Goal: Information Seeking & Learning: Learn about a topic

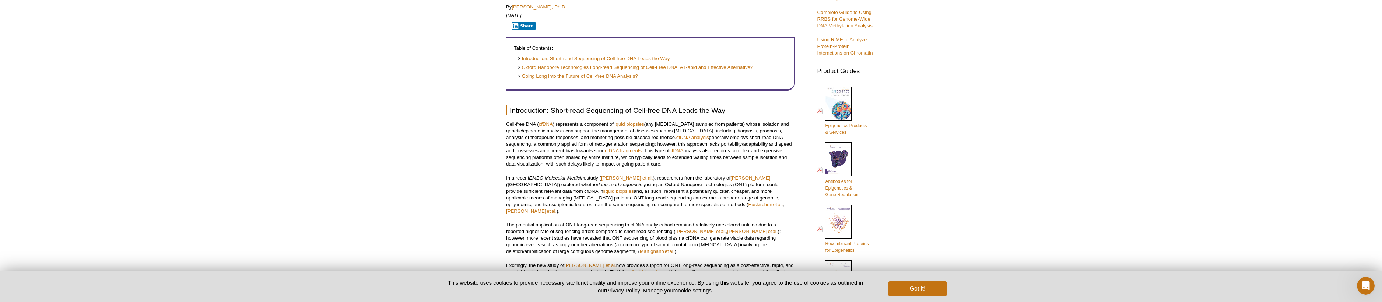
scroll to position [280, 0]
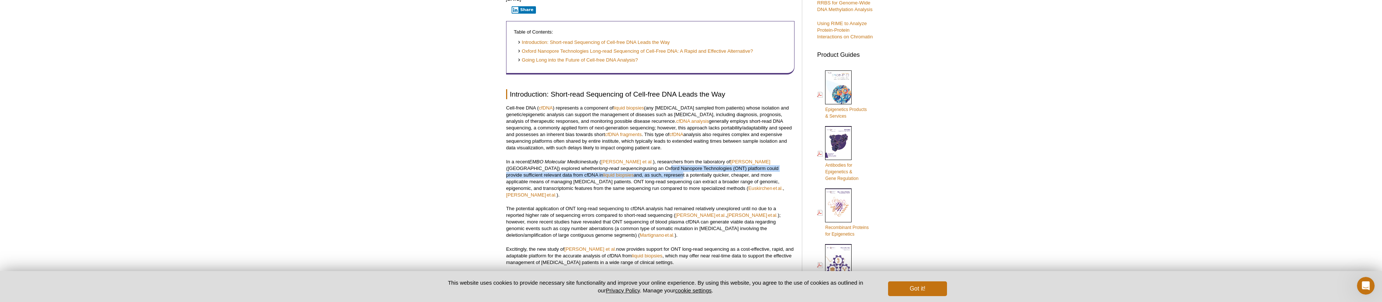
click at [644, 171] on p "In a recent EMBO Molecular Medicine study ( [PERSON_NAME] et al. ), researchers…" at bounding box center [650, 178] width 288 height 40
drag, startPoint x: 515, startPoint y: 202, endPoint x: 525, endPoint y: 202, distance: 10.3
click at [525, 205] on p "The potential application of ONT long-read sequencing to cfDNA analysis had rem…" at bounding box center [650, 221] width 288 height 33
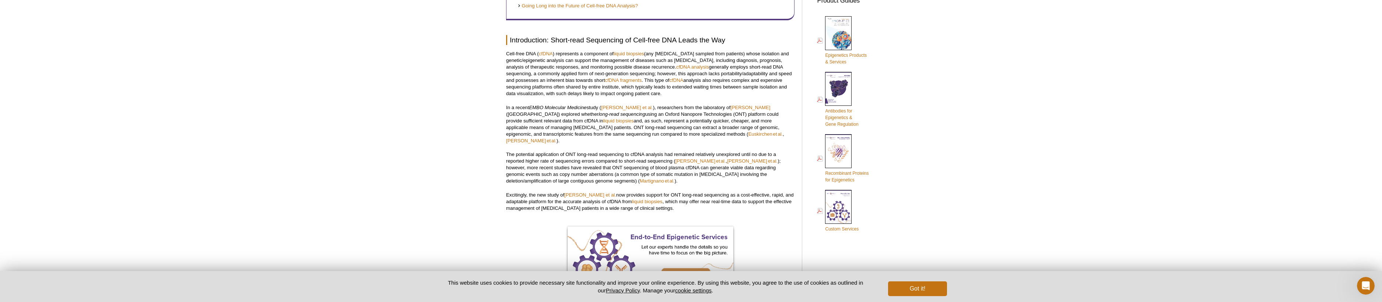
scroll to position [339, 0]
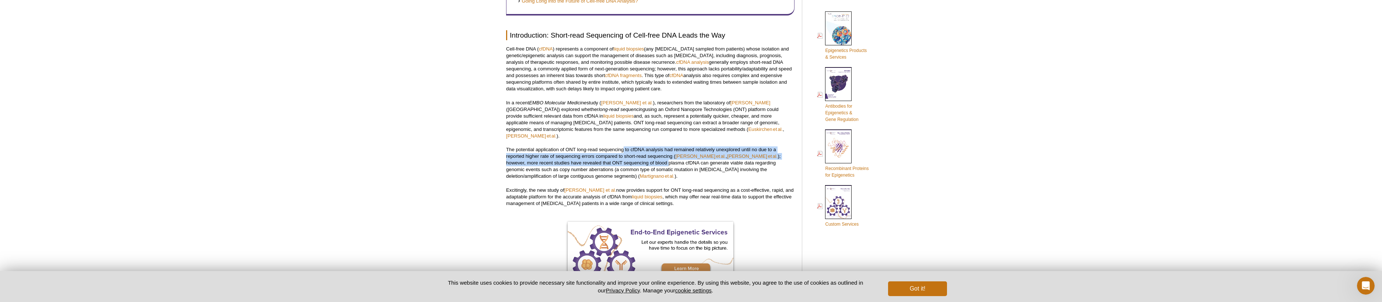
drag, startPoint x: 624, startPoint y: 144, endPoint x: 620, endPoint y: 159, distance: 15.9
click at [620, 159] on p "The potential application of ONT long-read sequencing to cfDNA analysis had rem…" at bounding box center [650, 162] width 288 height 33
drag, startPoint x: 516, startPoint y: 153, endPoint x: 522, endPoint y: 158, distance: 7.6
click at [522, 158] on p "The potential application of ONT long-read sequencing to cfDNA analysis had rem…" at bounding box center [650, 162] width 288 height 33
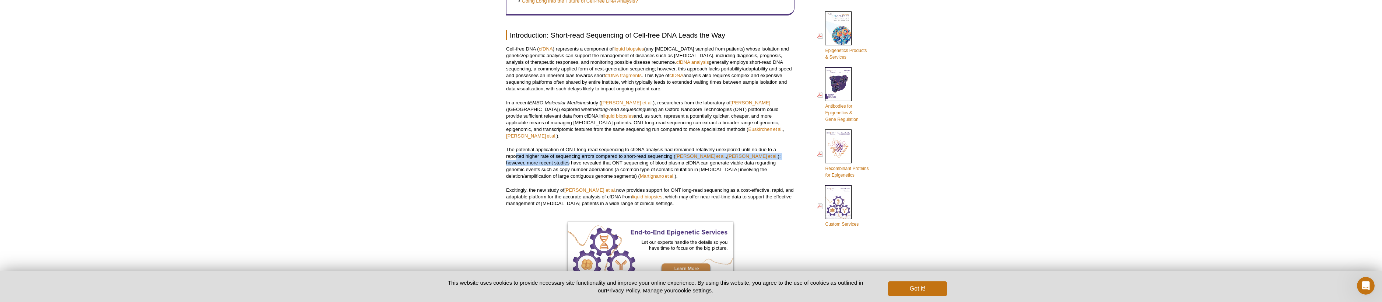
click at [522, 158] on p "The potential application of ONT long-read sequencing to cfDNA analysis had rem…" at bounding box center [650, 162] width 288 height 33
click at [537, 153] on p "The potential application of ONT long-read sequencing to cfDNA analysis had rem…" at bounding box center [650, 162] width 288 height 33
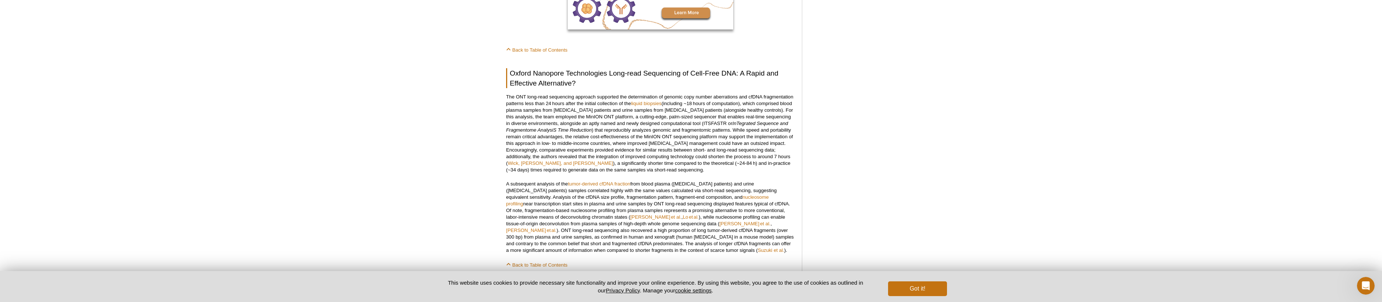
scroll to position [599, 0]
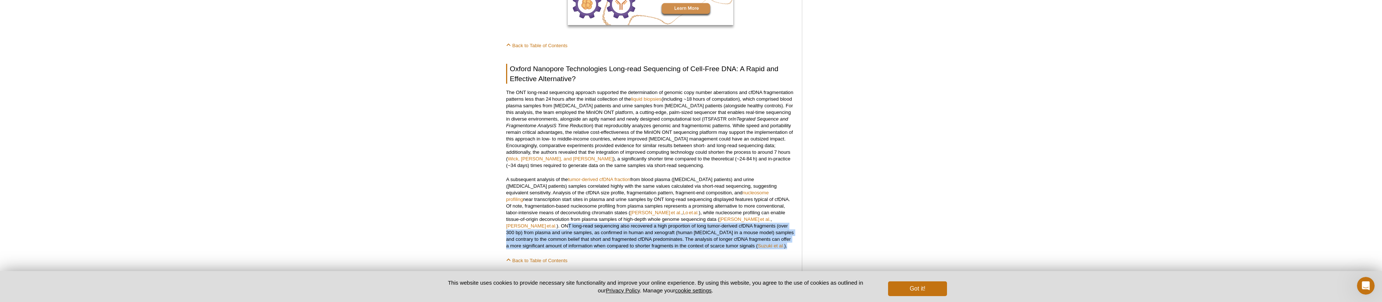
drag, startPoint x: 704, startPoint y: 214, endPoint x: 676, endPoint y: 240, distance: 37.8
click at [676, 240] on p "A subsequent analysis of the tumor‐derived cfDNA fraction from blood plasma ([M…" at bounding box center [650, 212] width 288 height 73
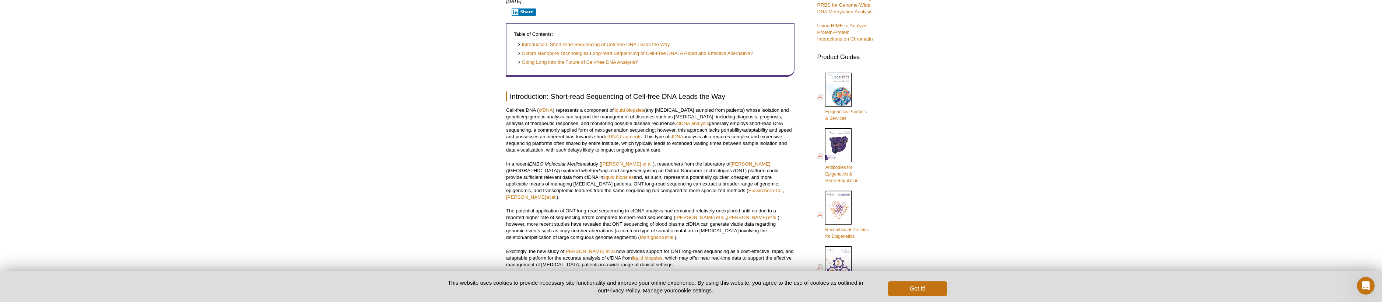
scroll to position [324, 0]
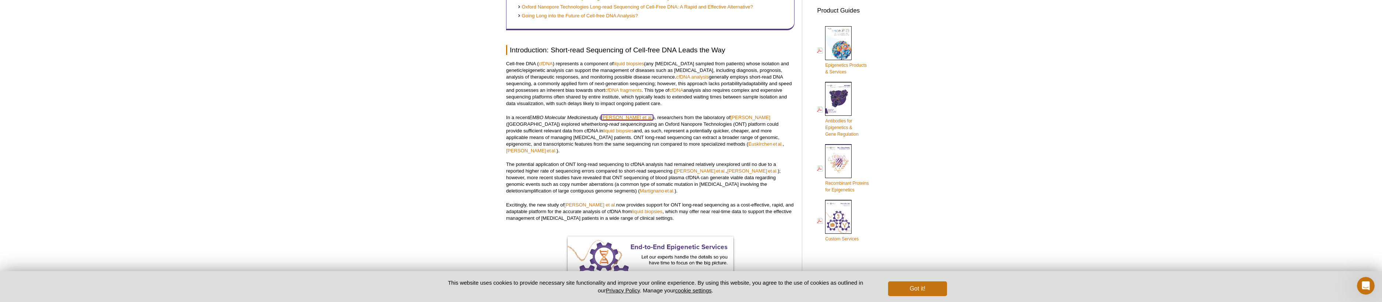
click at [616, 117] on link "[PERSON_NAME] et al." at bounding box center [627, 118] width 52 height 6
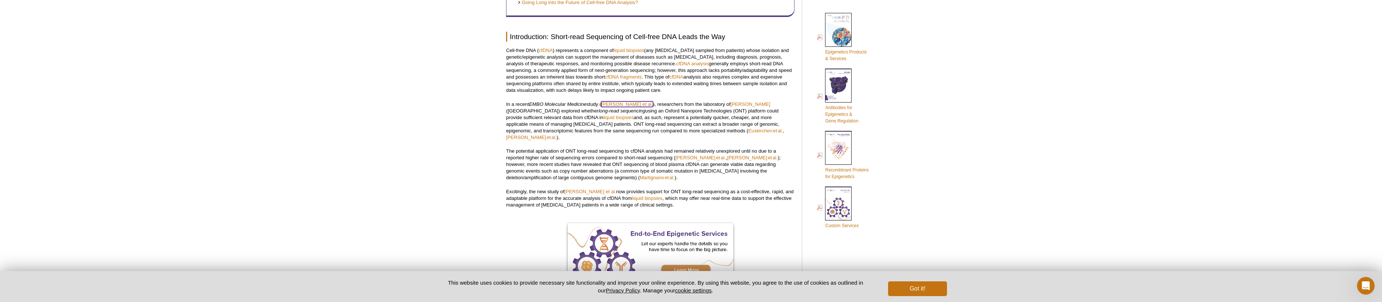
scroll to position [413, 0]
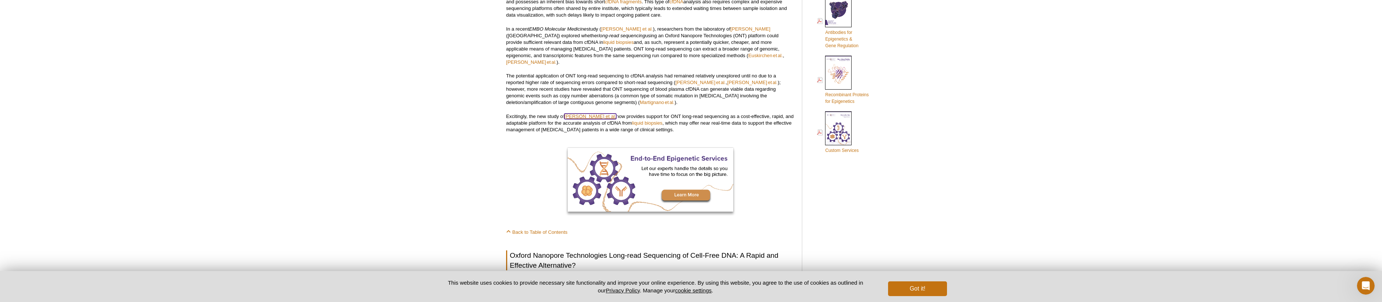
click at [587, 113] on link "[PERSON_NAME] et al." at bounding box center [590, 116] width 52 height 6
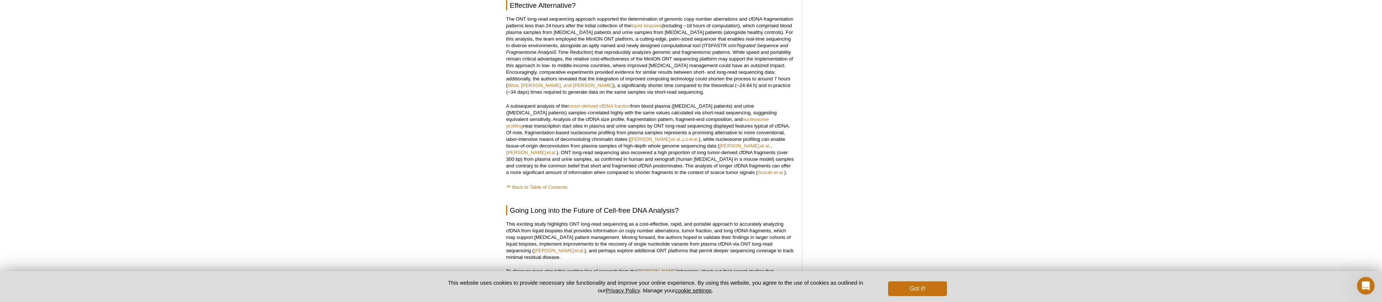
scroll to position [737, 0]
